Goal: Information Seeking & Learning: Understand process/instructions

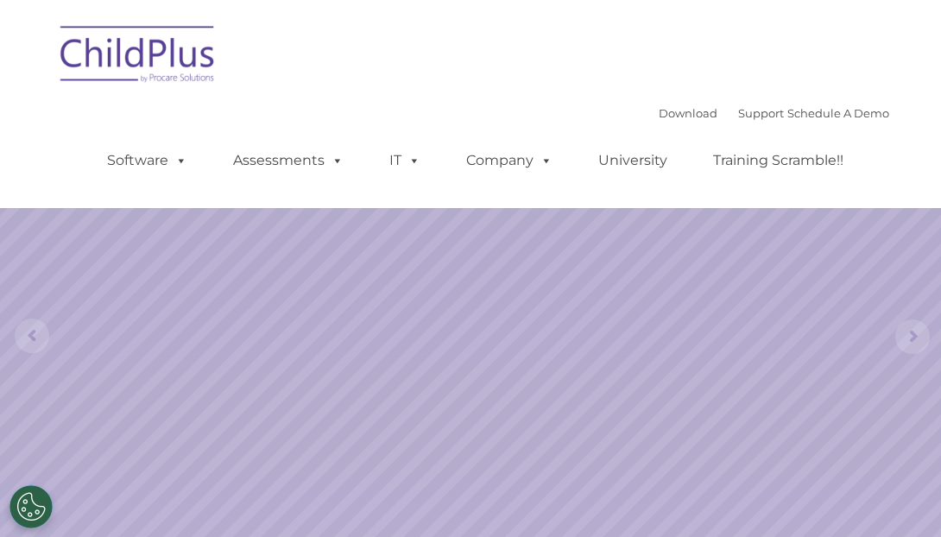
select select "MEDIUM"
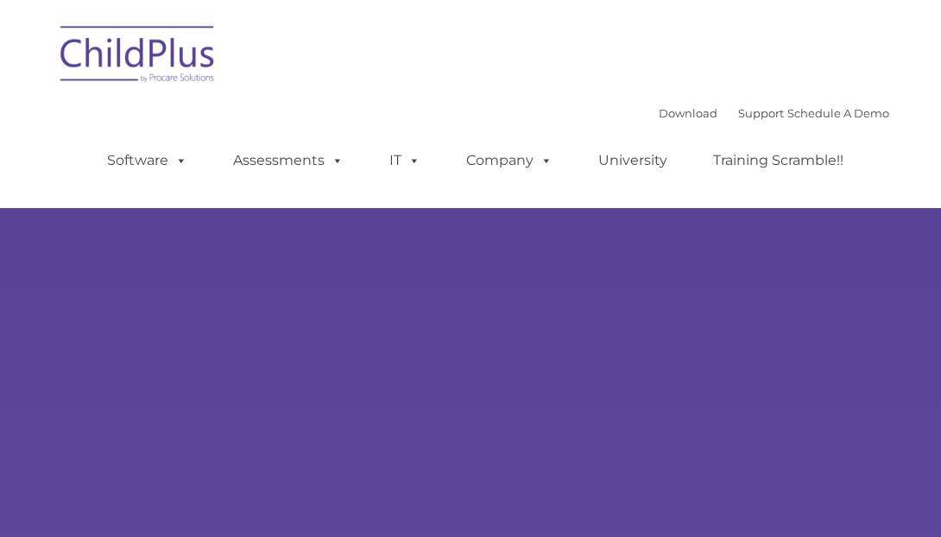
type input ""
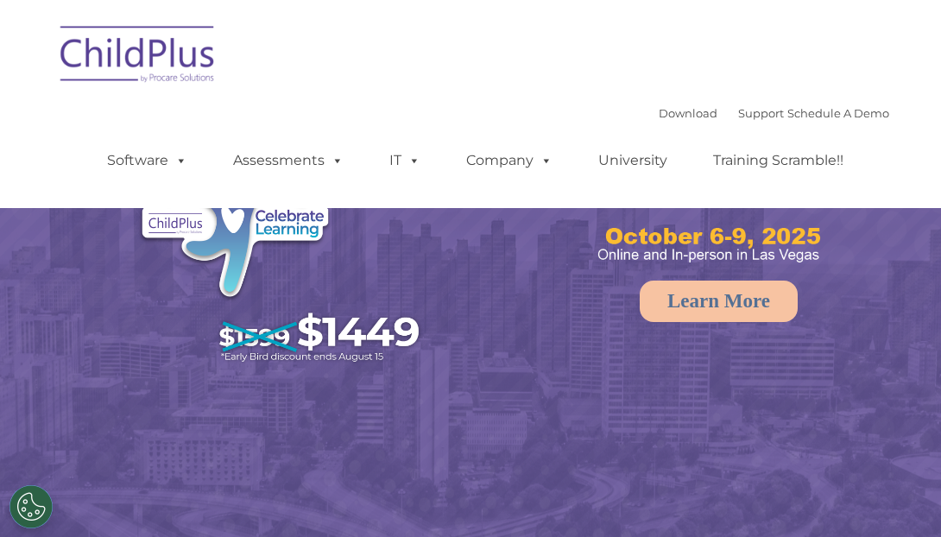
select select "MEDIUM"
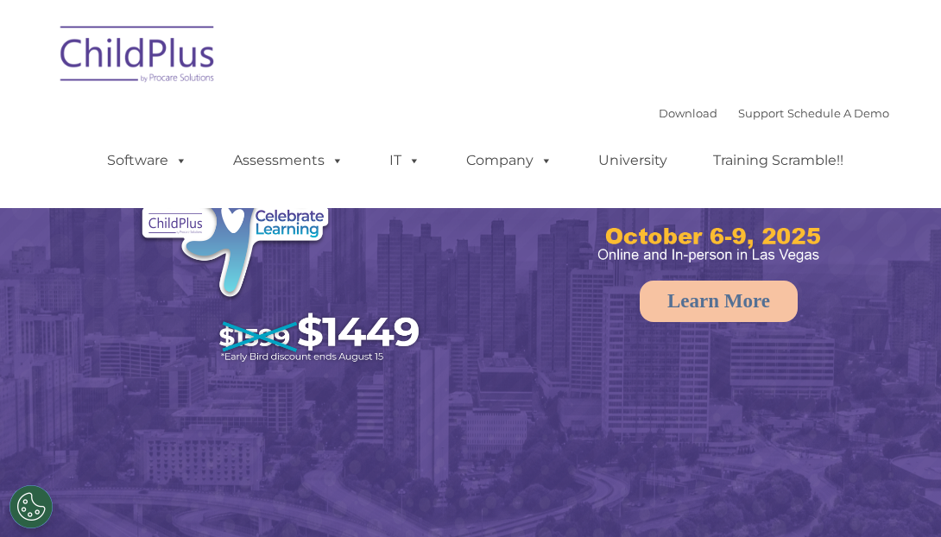
select select "MEDIUM"
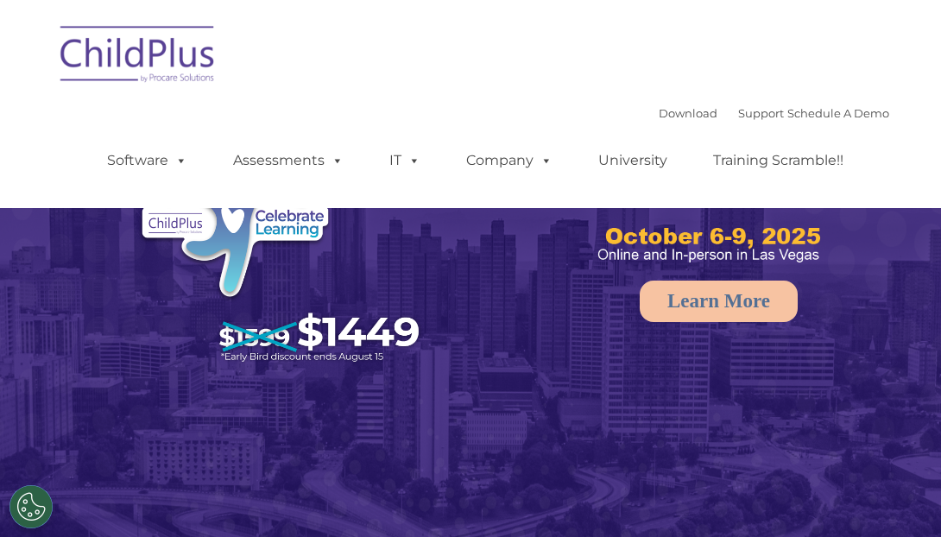
select select "MEDIUM"
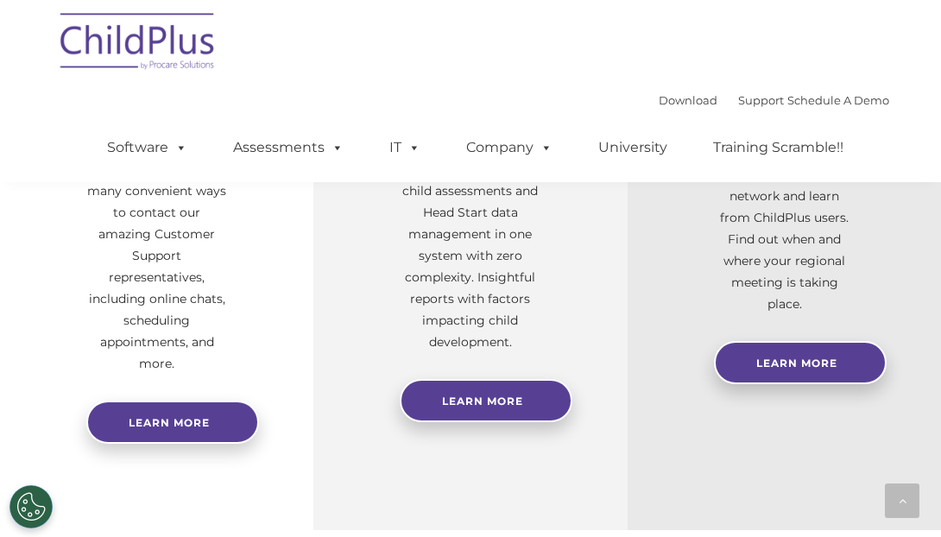
scroll to position [733, 0]
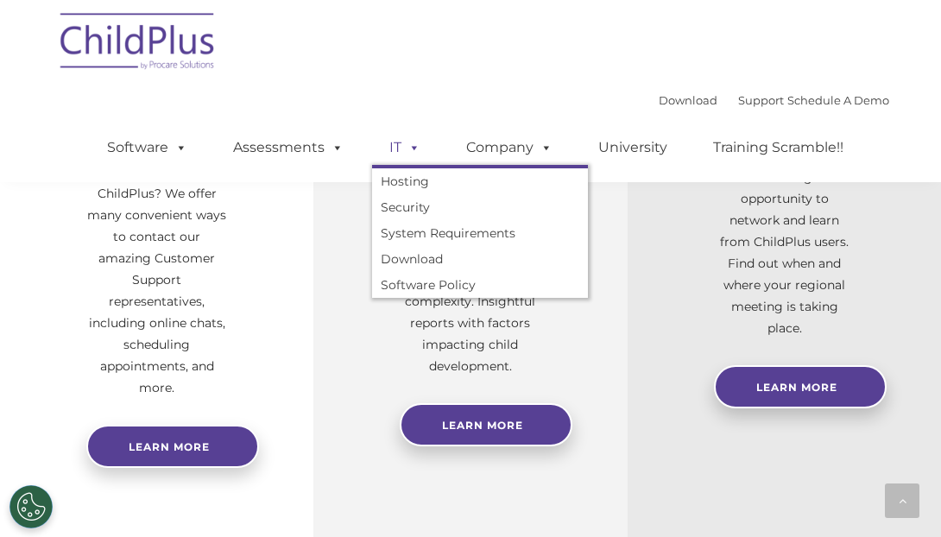
click at [389, 141] on link "IT" at bounding box center [405, 147] width 66 height 35
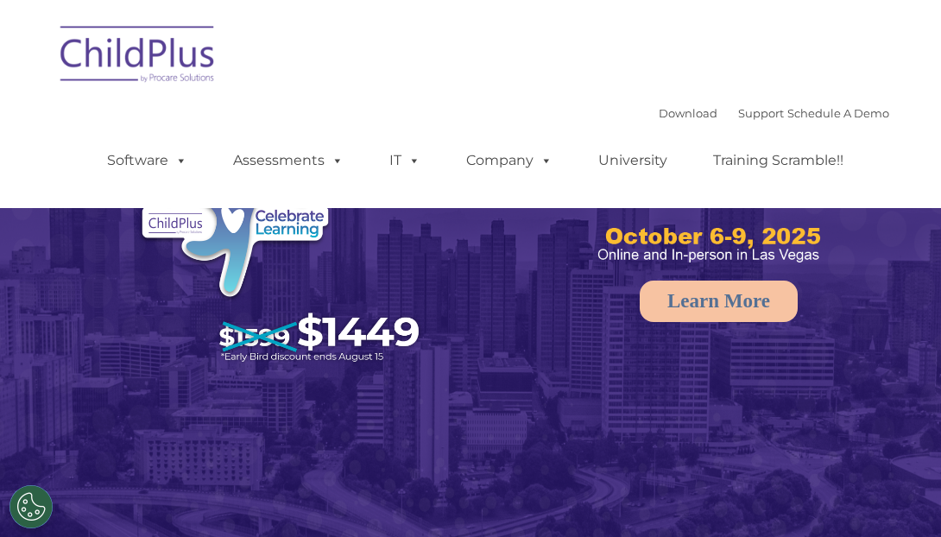
select select "MEDIUM"
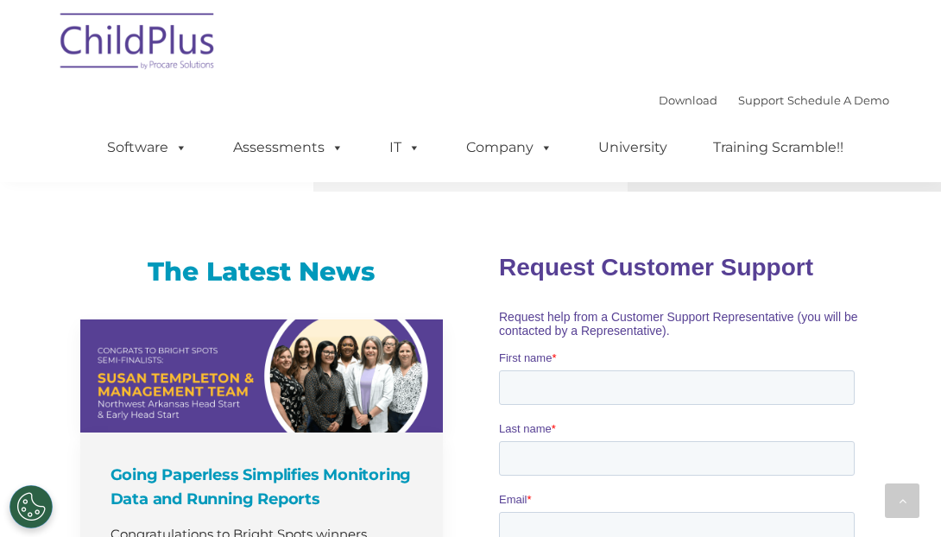
scroll to position [1100, 0]
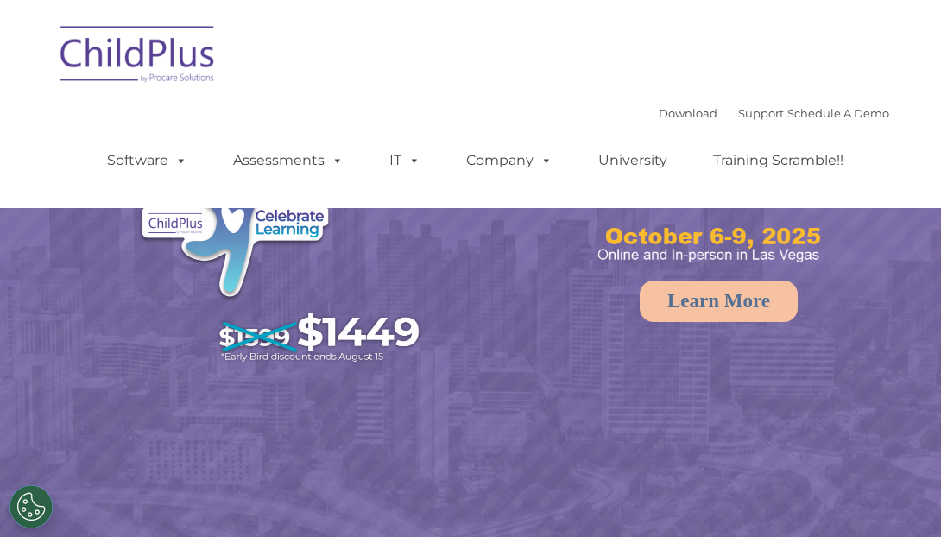
select select "MEDIUM"
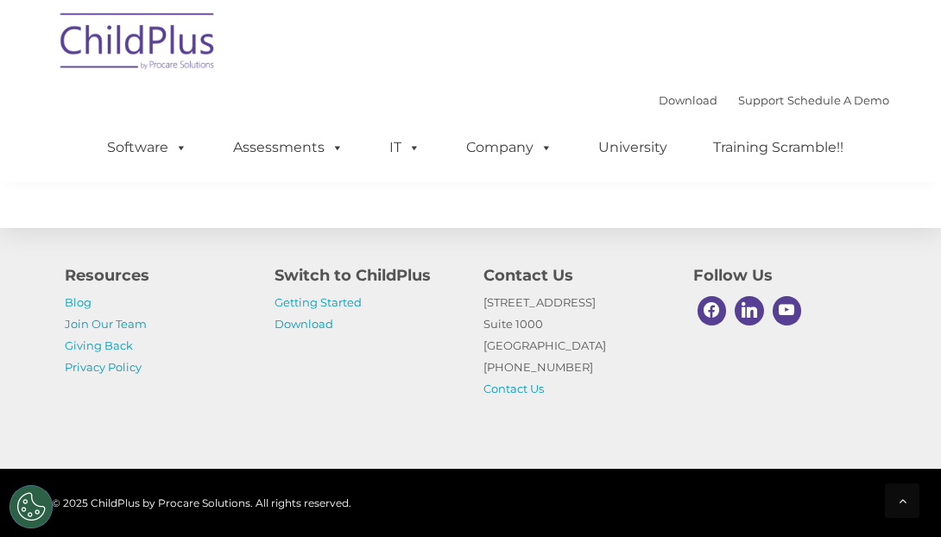
scroll to position [2091, 0]
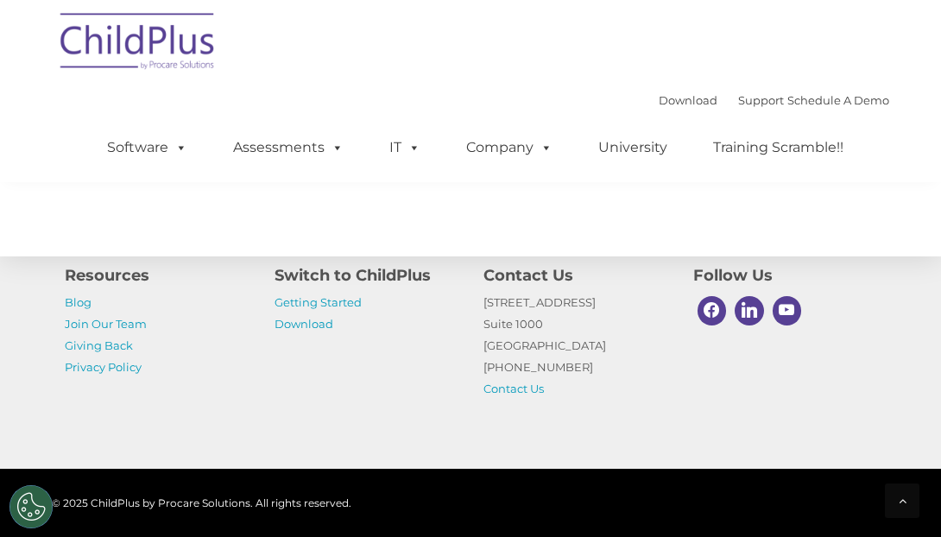
click at [375, 277] on h4 "Switch to ChildPlus" at bounding box center [367, 275] width 184 height 24
click at [329, 302] on link "Getting Started" at bounding box center [318, 302] width 87 height 14
